Goal: Information Seeking & Learning: Learn about a topic

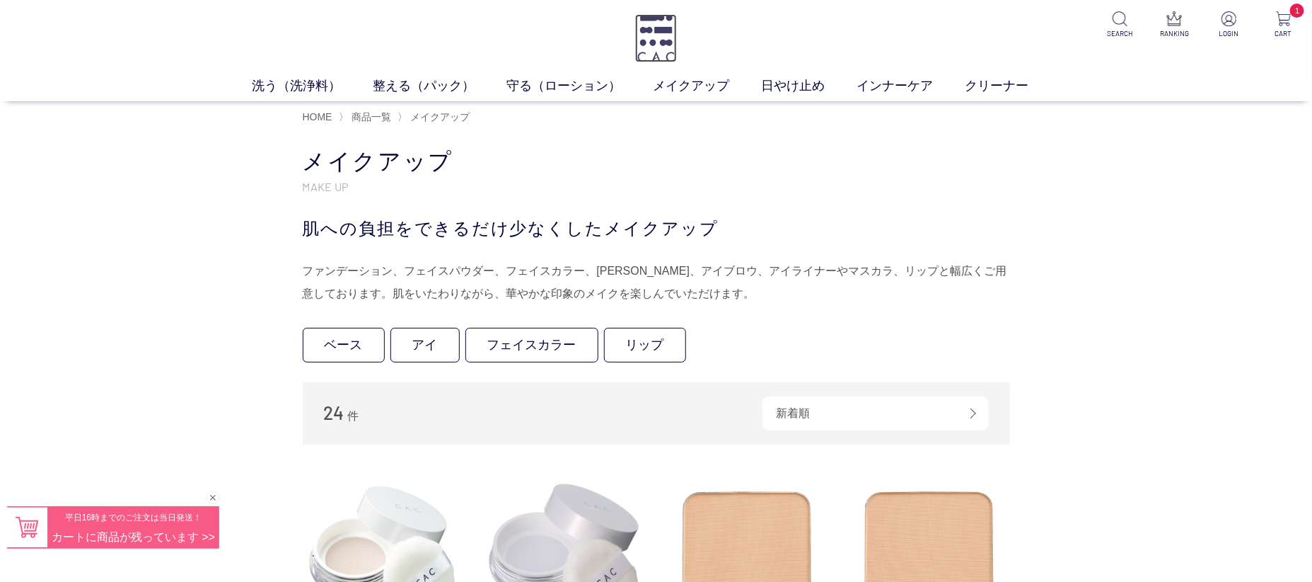
click at [655, 21] on img at bounding box center [656, 38] width 42 height 48
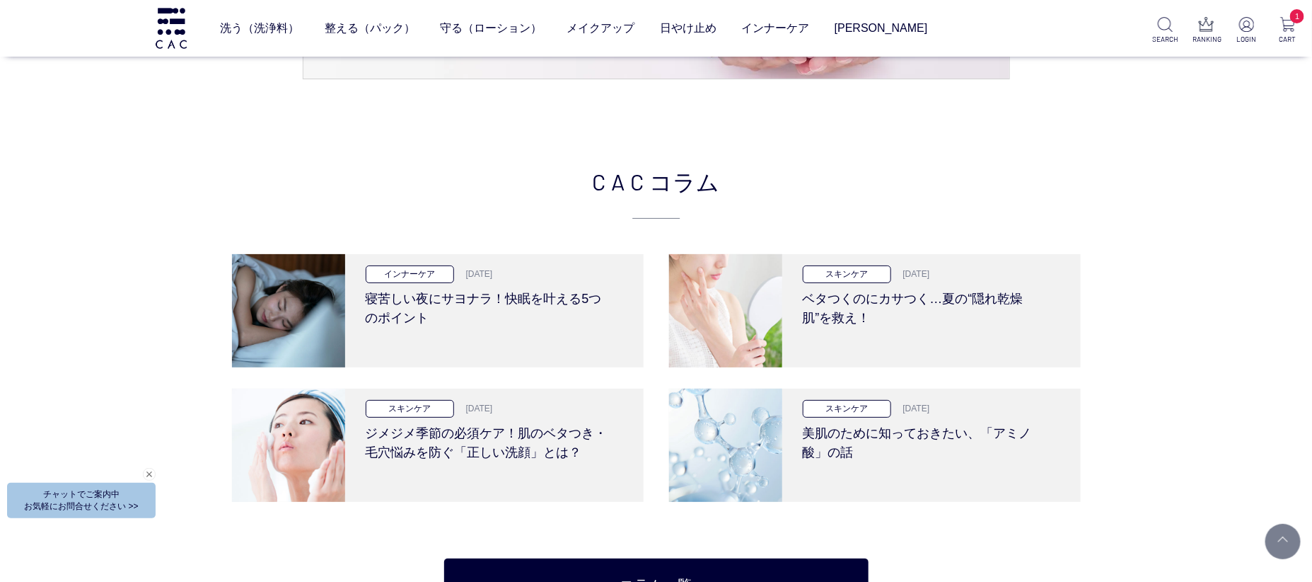
scroll to position [2736, 0]
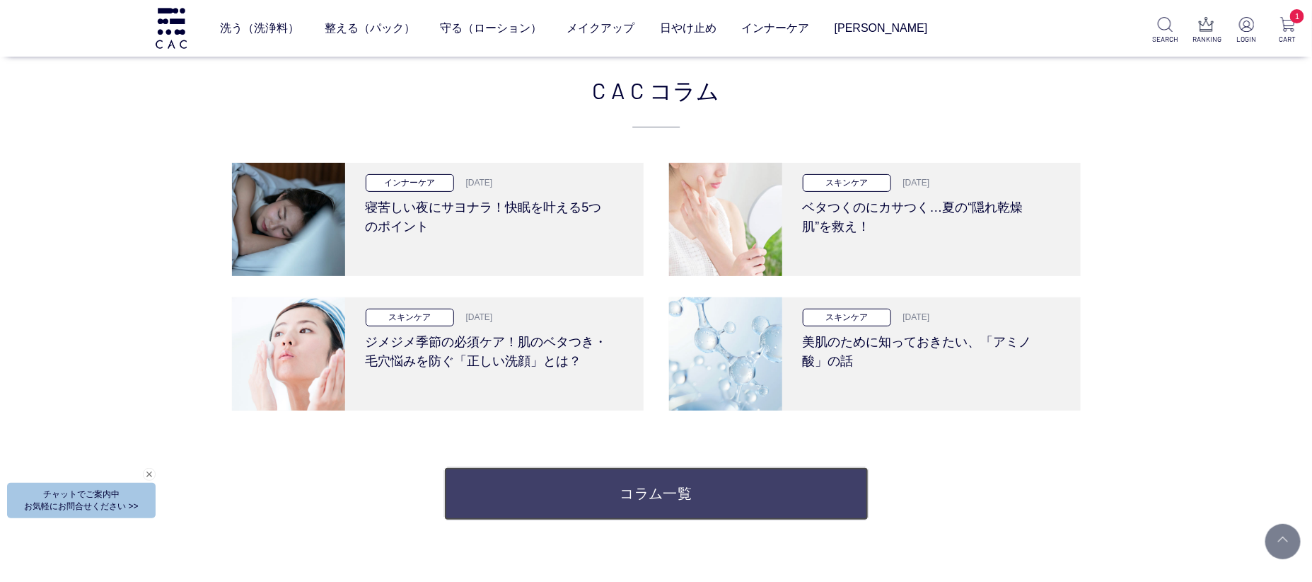
click at [556, 485] on link "コラム一覧" at bounding box center [656, 493] width 424 height 53
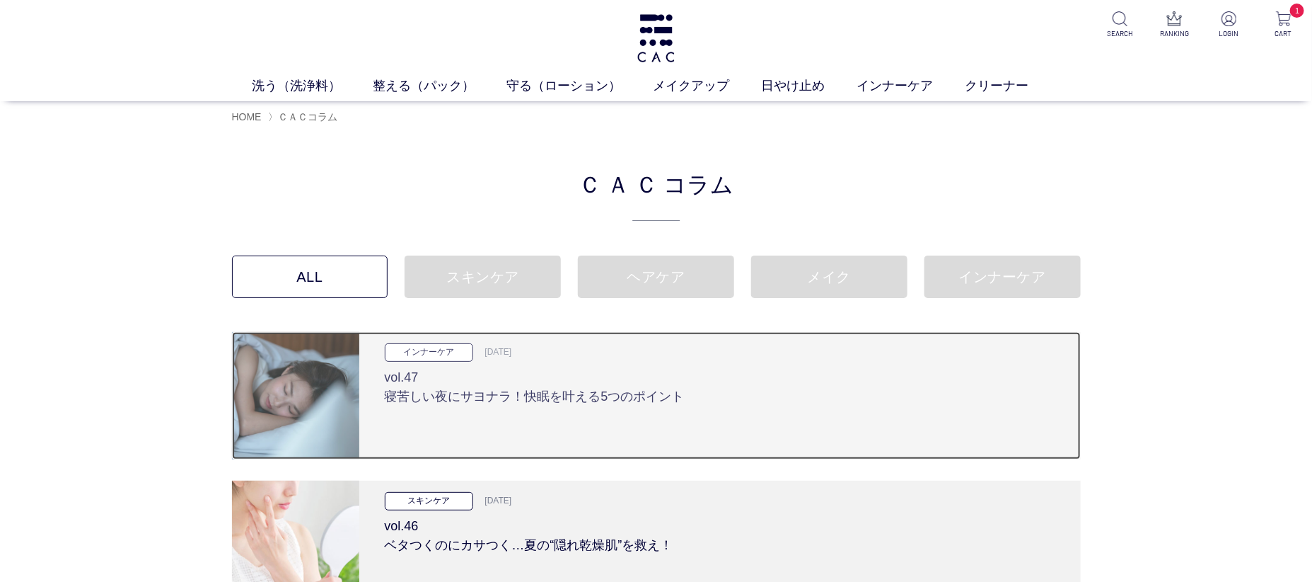
click at [601, 395] on h3 "vol.47 寝苦しい夜にサヨナラ！快眠を叶える5つのポイント" at bounding box center [720, 384] width 671 height 45
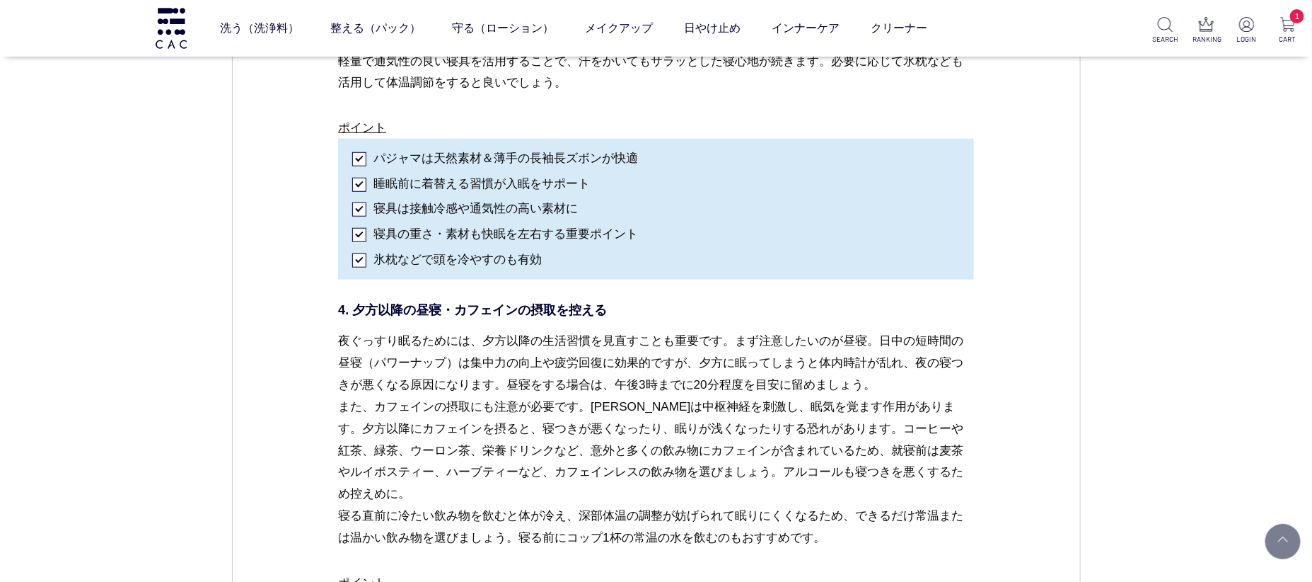
scroll to position [3131, 0]
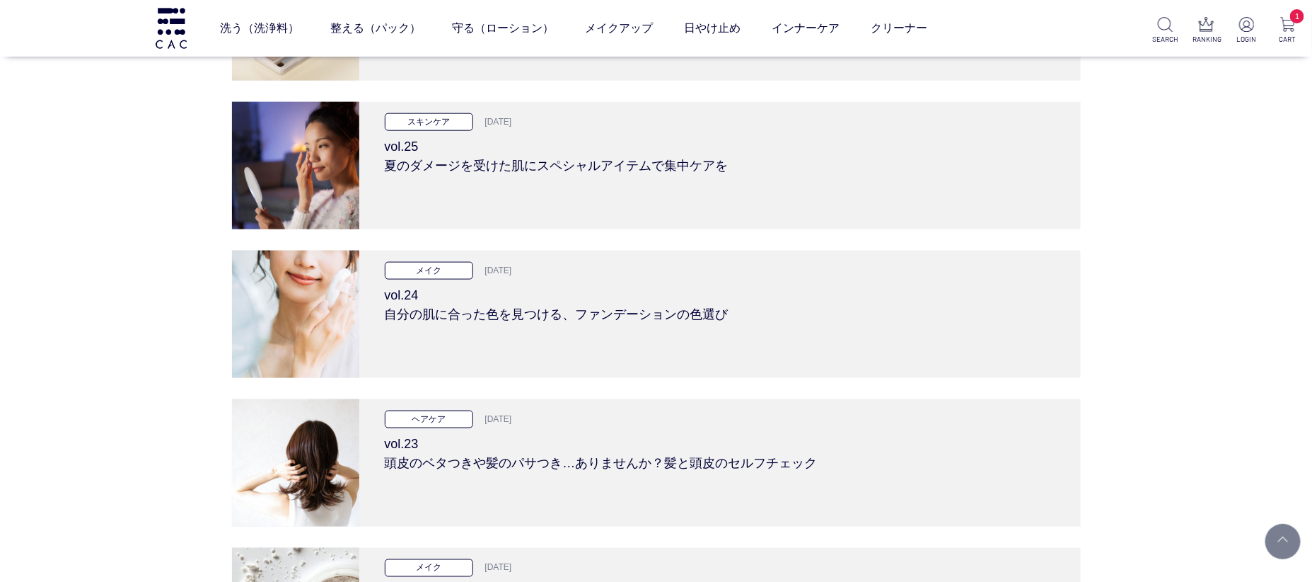
scroll to position [3399, 0]
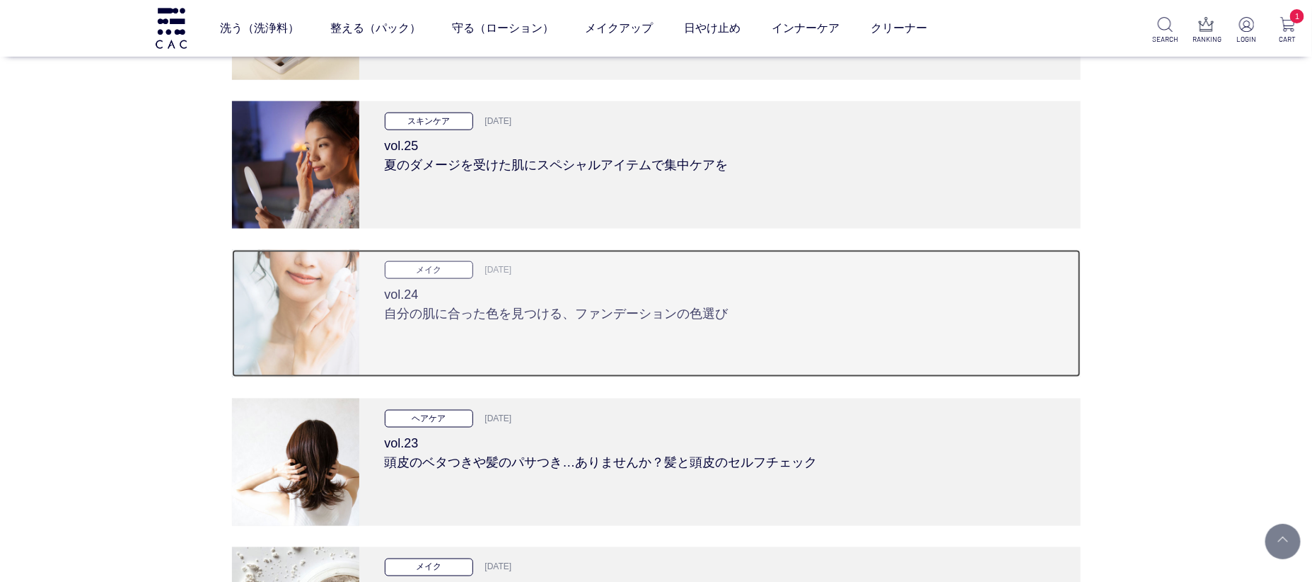
click at [562, 332] on div "メイク [DATE] vol.24 自分の肌に合った色を見つける、ファンデーションの色選び" at bounding box center [720, 313] width 722 height 127
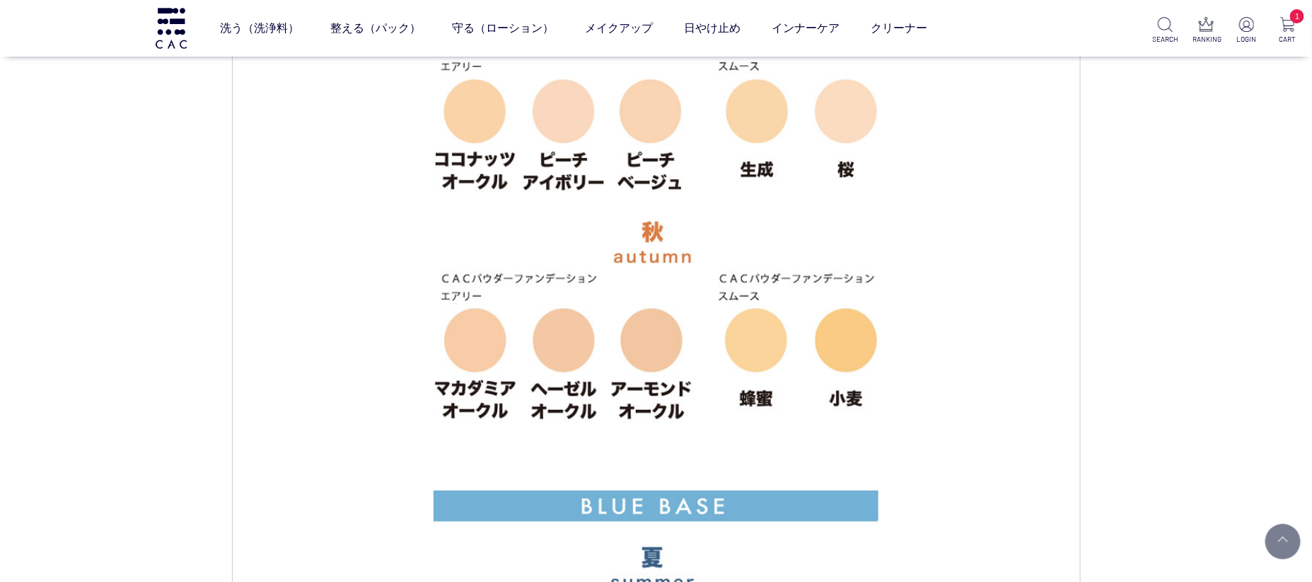
scroll to position [1989, 0]
